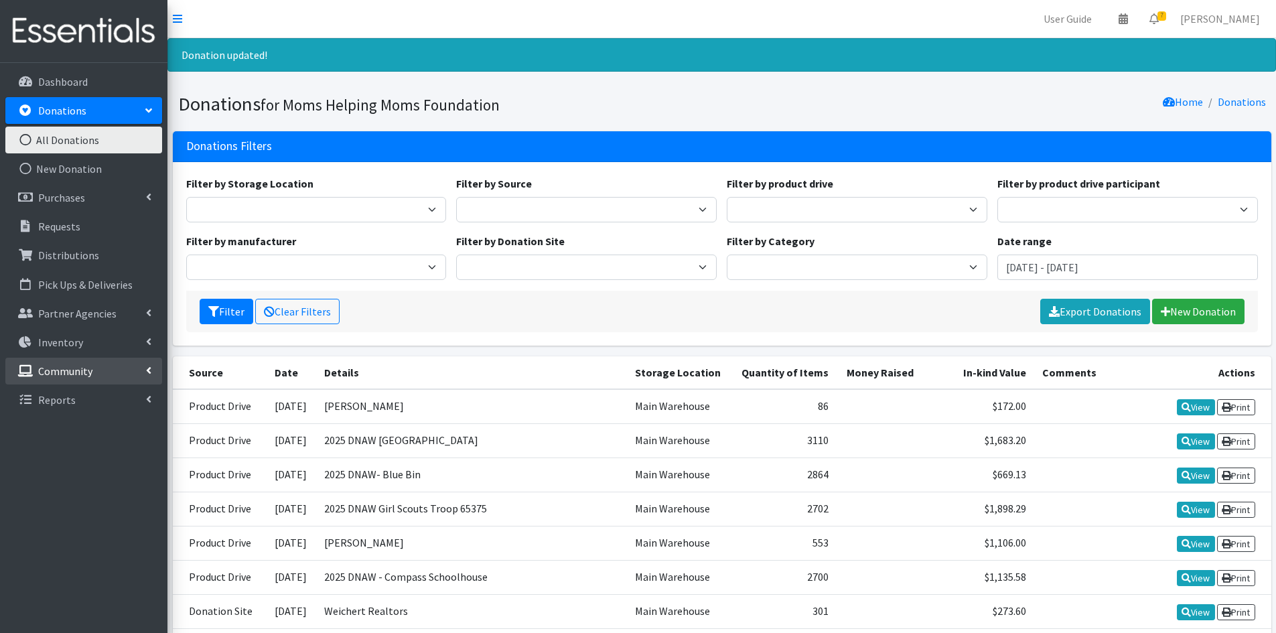
click at [146, 371] on icon at bounding box center [148, 370] width 5 height 11
click at [23, 399] on icon at bounding box center [25, 400] width 17 height 12
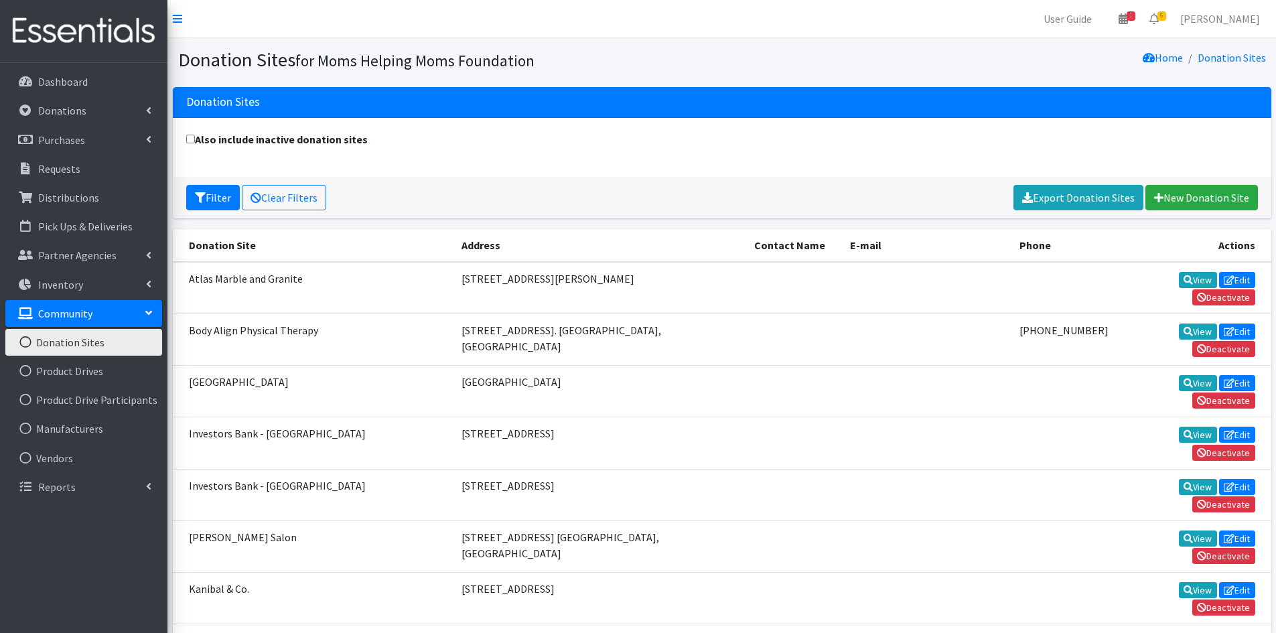
click at [24, 339] on icon at bounding box center [25, 342] width 17 height 12
click at [1204, 448] on icon at bounding box center [1201, 452] width 9 height 9
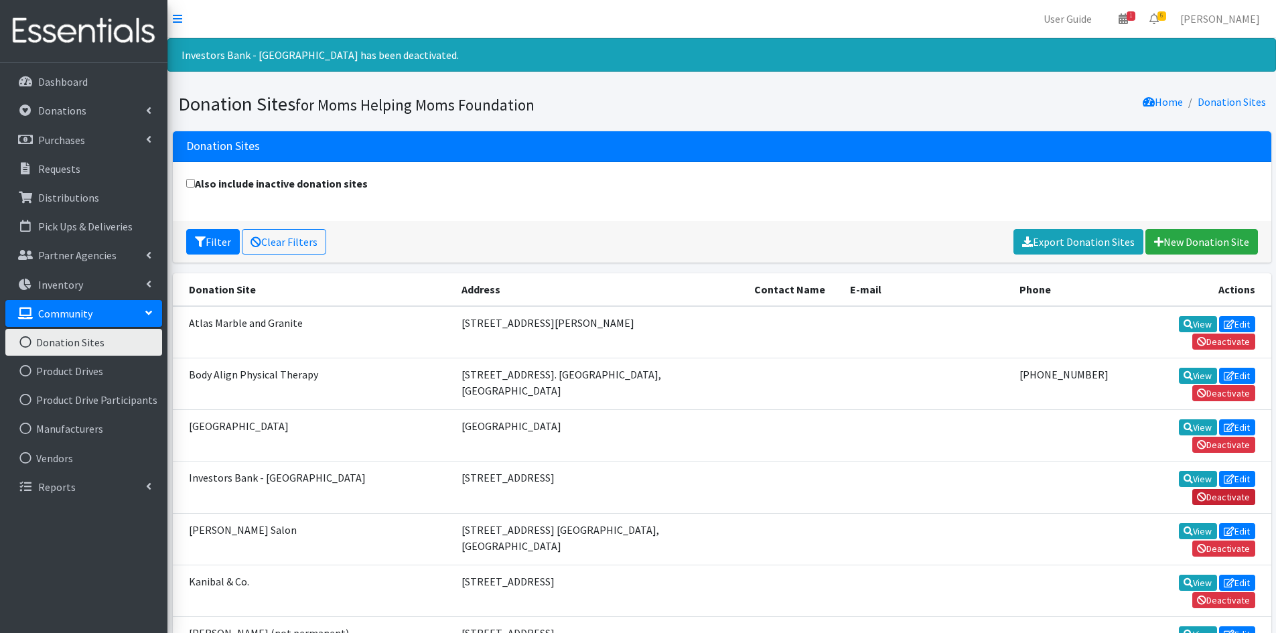
click at [1208, 489] on link "Deactivate" at bounding box center [1223, 497] width 63 height 16
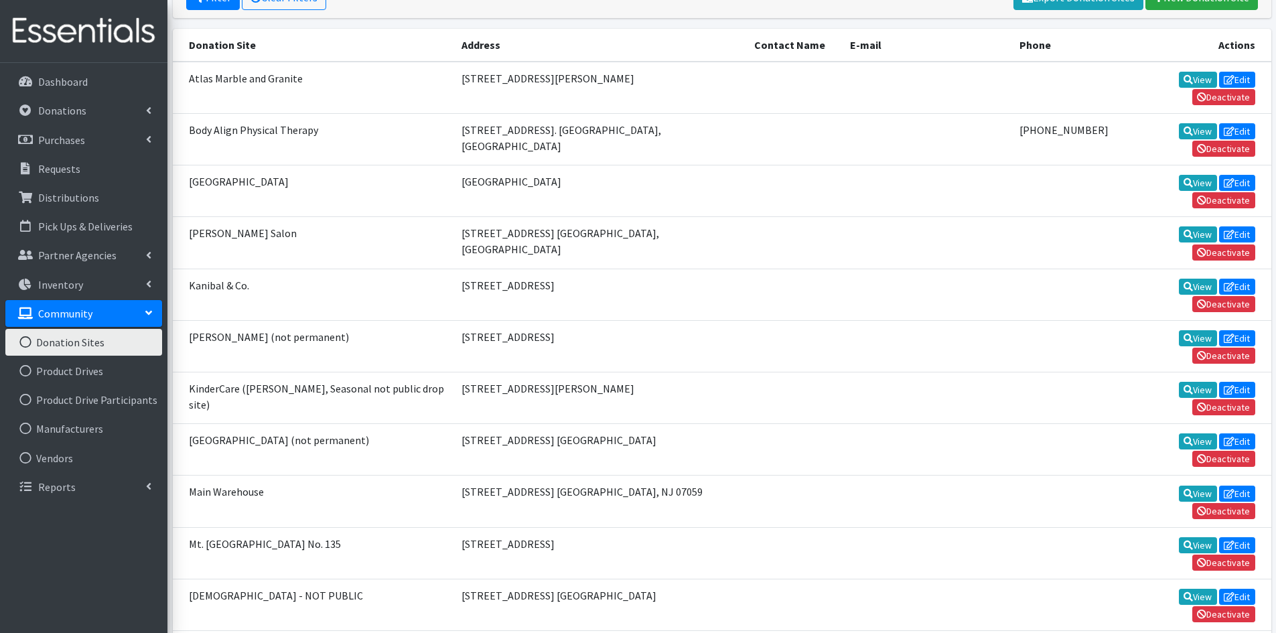
scroll to position [268, 0]
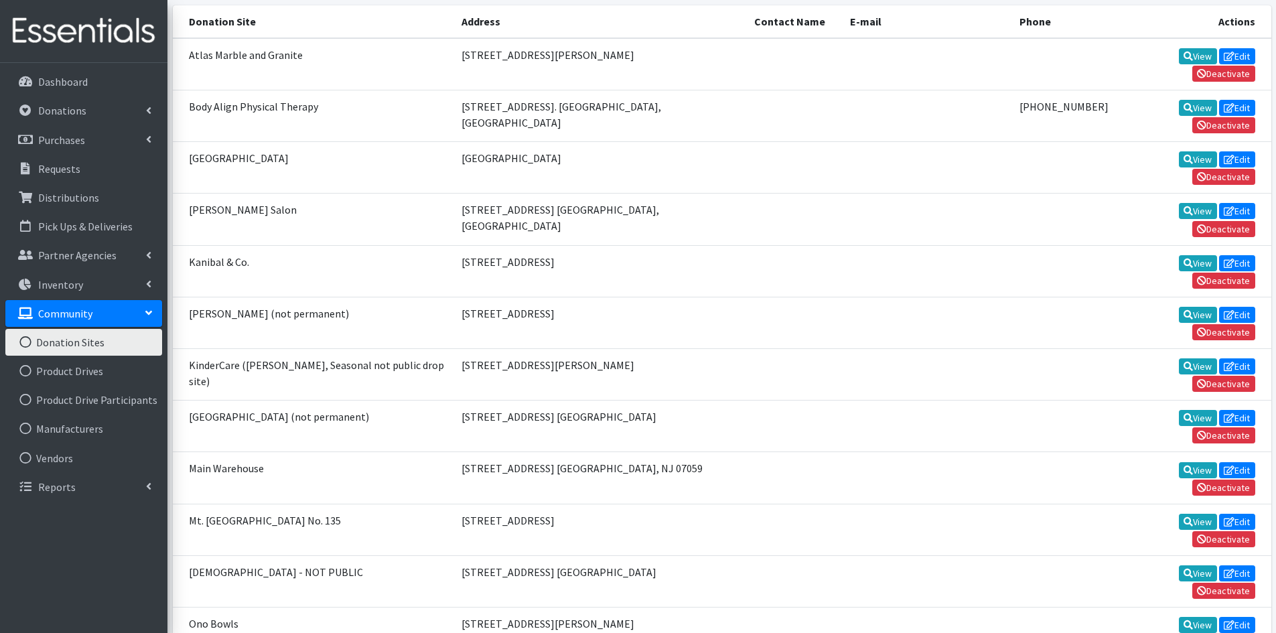
click at [1211, 632] on link "Deactivate" at bounding box center [1223, 642] width 63 height 16
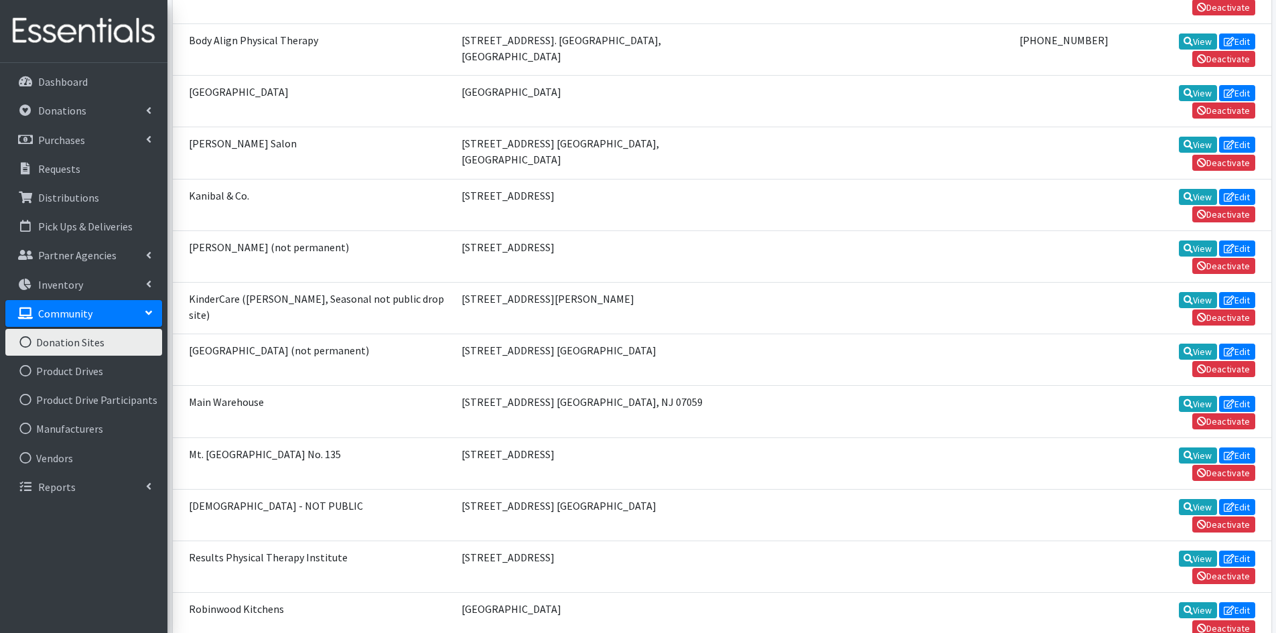
scroll to position [335, 0]
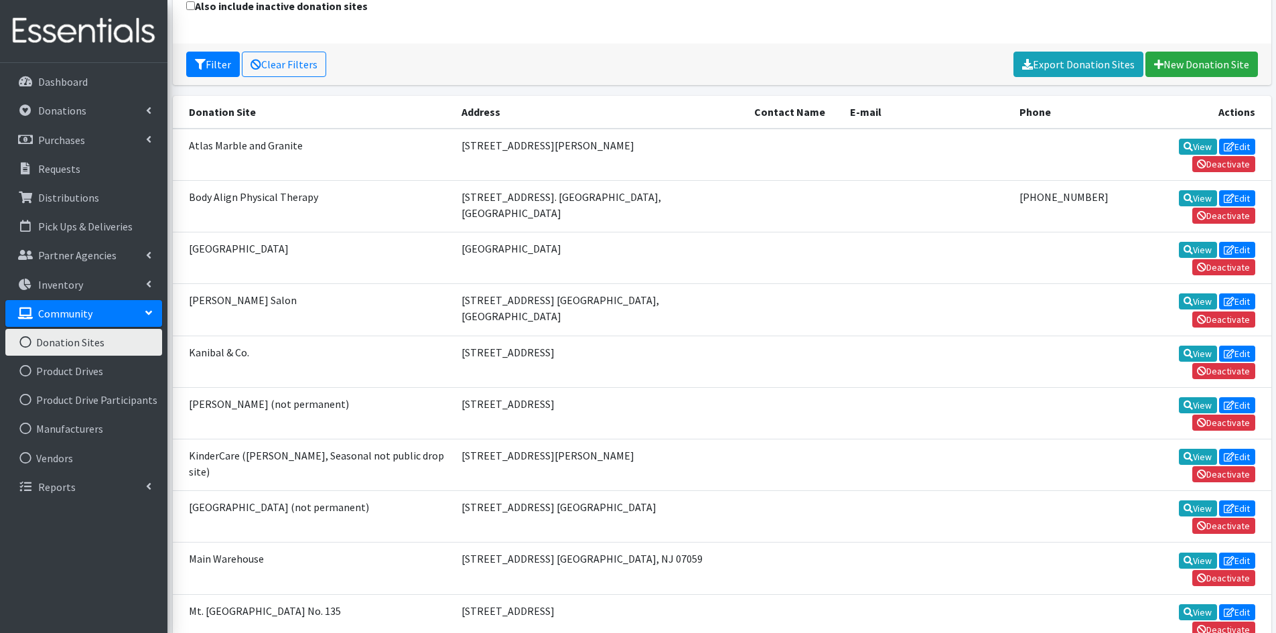
scroll to position [201, 0]
